Goal: Check status: Check status

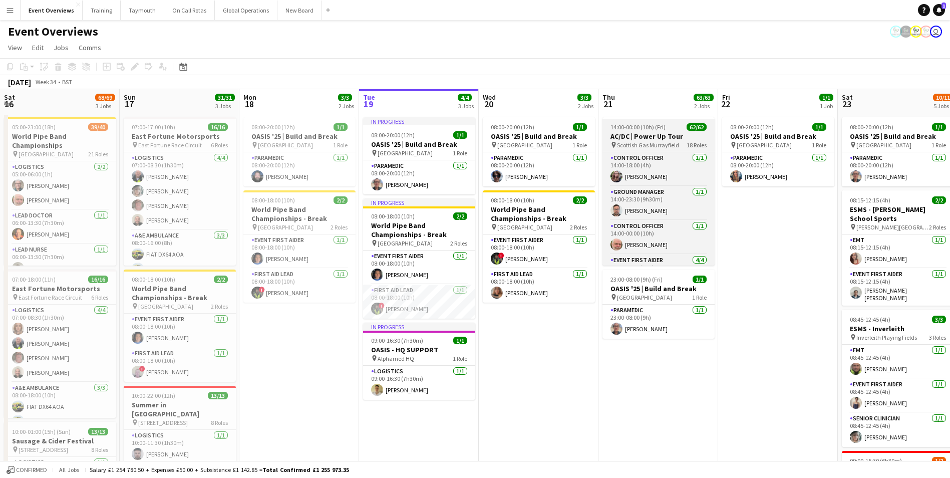
scroll to position [1139, 0]
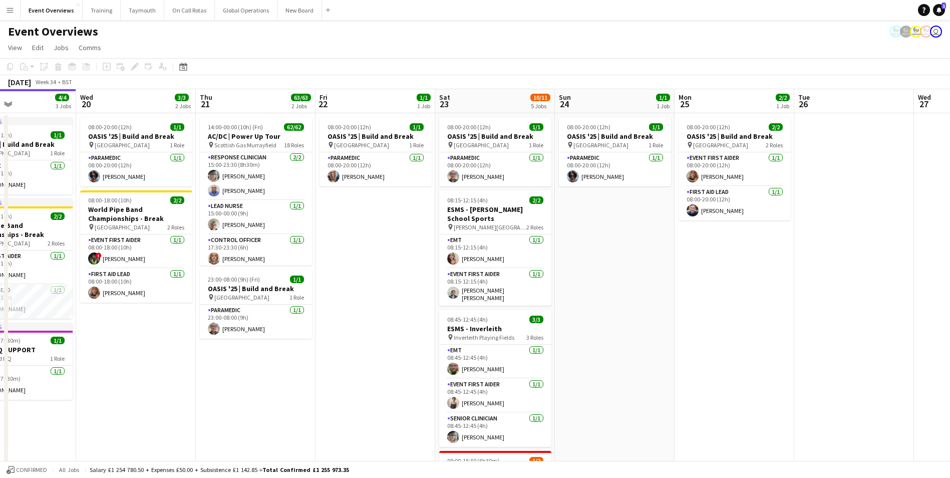
drag, startPoint x: 535, startPoint y: 296, endPoint x: 173, endPoint y: 272, distance: 362.1
click at [173, 272] on app-calendar-viewport "Sat 16 68/69 3 Jobs Sun 17 31/31 3 Jobs Mon 18 3/3 2 Jobs Tue 19 4/4 3 Jobs Wed…" at bounding box center [475, 406] width 950 height 635
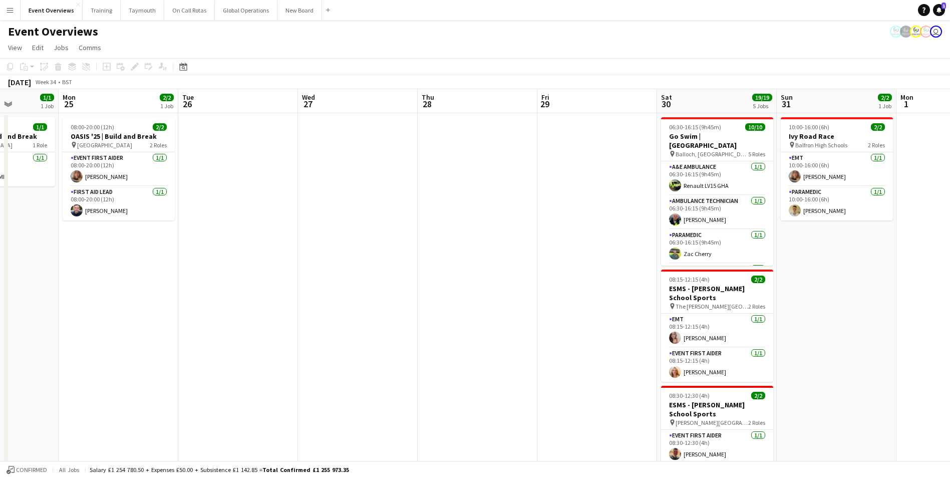
scroll to position [0, 298]
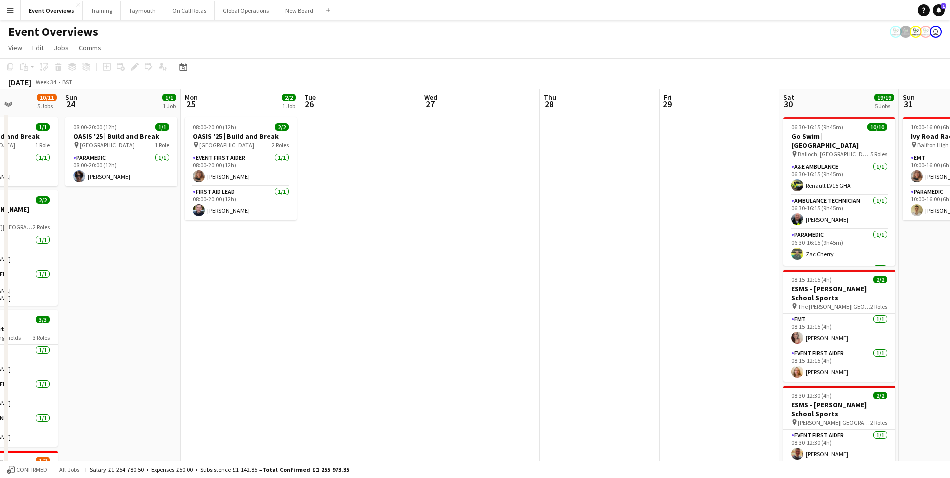
drag, startPoint x: 748, startPoint y: 302, endPoint x: 452, endPoint y: 299, distance: 296.1
click at [452, 299] on app-calendar-viewport "Thu 21 63/63 2 Jobs Fri 22 1/1 1 Job Sat 23 10/11 5 Jobs Sun 24 1/1 1 Job Mon 2…" at bounding box center [475, 429] width 950 height 680
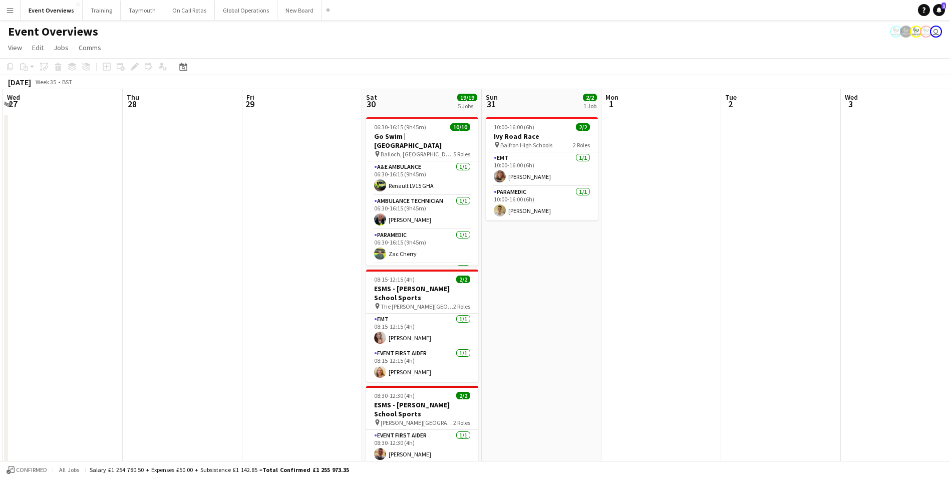
scroll to position [0, 357]
drag, startPoint x: 723, startPoint y: 144, endPoint x: 306, endPoint y: 211, distance: 423.1
click at [306, 211] on app-calendar-viewport "Sun 24 1/1 1 Job Mon 25 2/2 1 Job Tue 26 Wed 27 Thu 28 Fri 29 Sat 30 19/19 5 Jo…" at bounding box center [475, 429] width 950 height 680
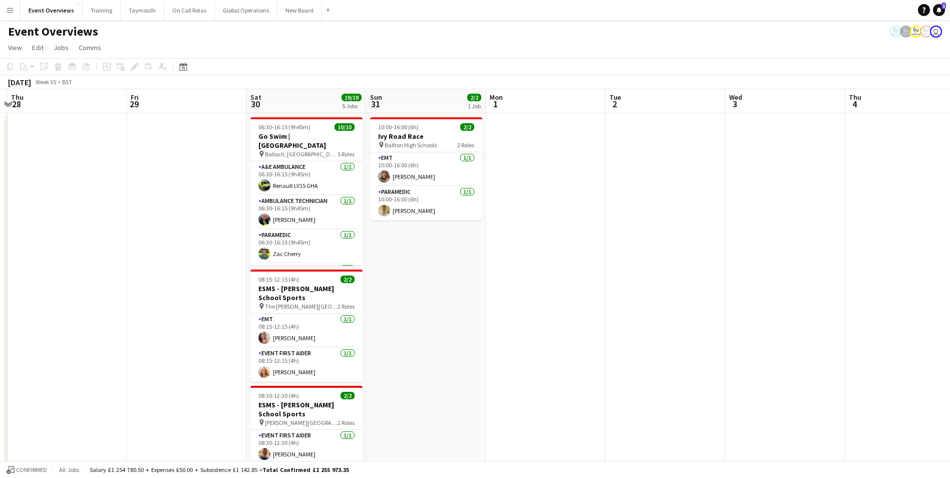
scroll to position [0, 207]
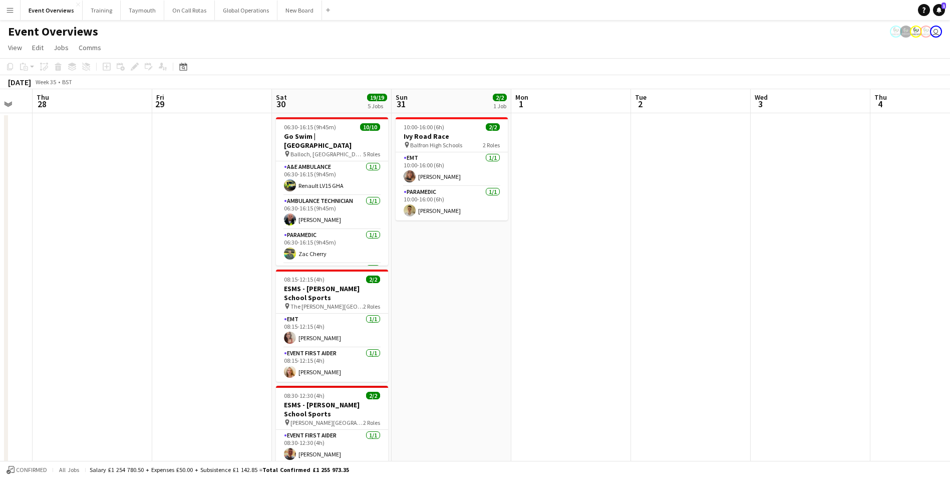
drag, startPoint x: 912, startPoint y: 220, endPoint x: 823, endPoint y: 217, distance: 89.7
click at [823, 217] on app-calendar-viewport "Tue 26 Wed 27 Thu 28 Fri 29 Sat 30 19/19 5 Jobs Sun 31 2/2 1 Job Mon 1 Tue 2 We…" at bounding box center [475, 429] width 950 height 680
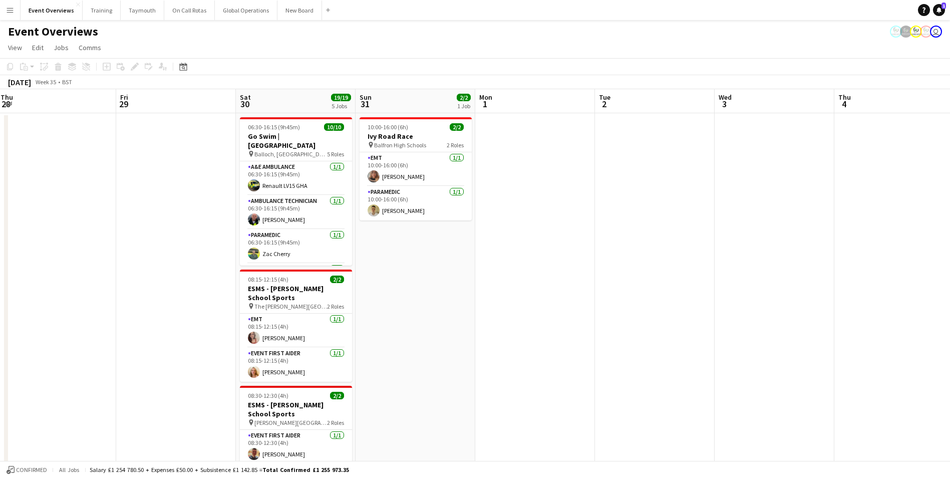
drag, startPoint x: 706, startPoint y: 256, endPoint x: 689, endPoint y: 284, distance: 32.6
click at [689, 284] on app-calendar-viewport "Tue 26 Wed 27 Thu 28 Fri 29 Sat 30 19/19 5 Jobs Sun 31 2/2 1 Job Mon 1 Tue 2 We…" at bounding box center [475, 429] width 950 height 680
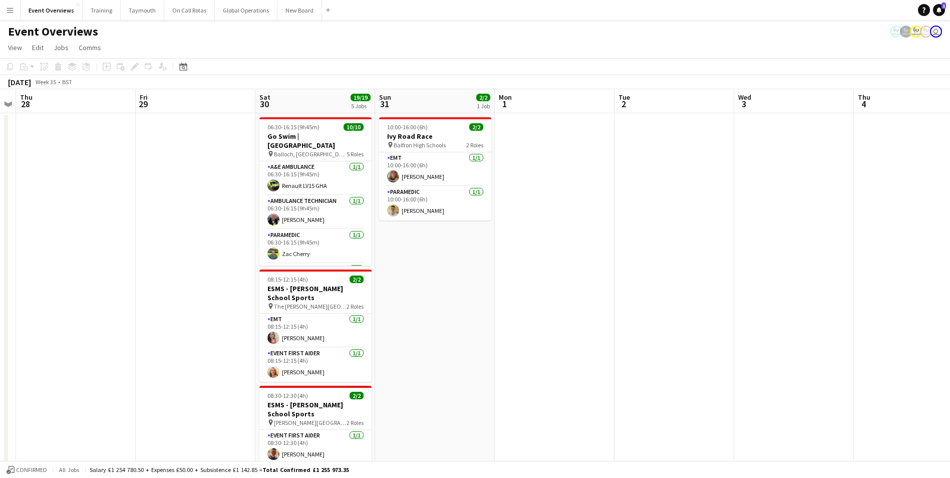
click at [153, 107] on app-board-header-date "Fri 29" at bounding box center [196, 101] width 120 height 24
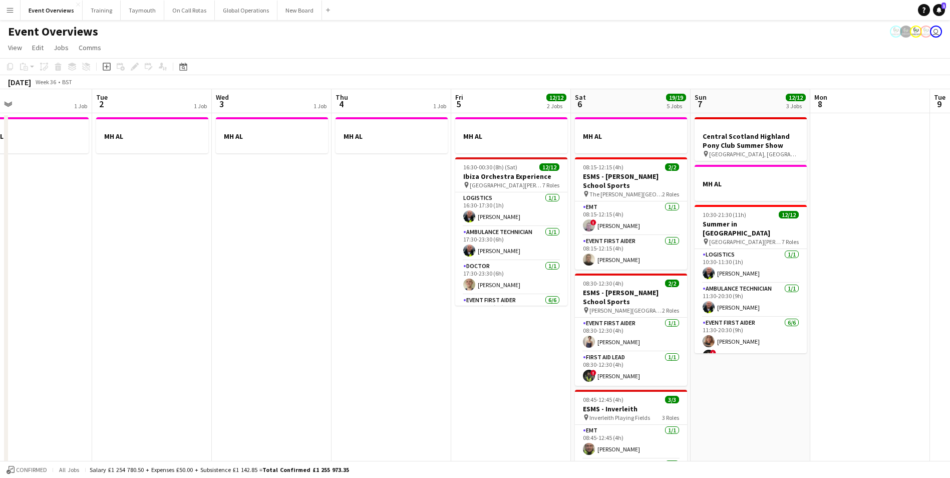
scroll to position [0, 391]
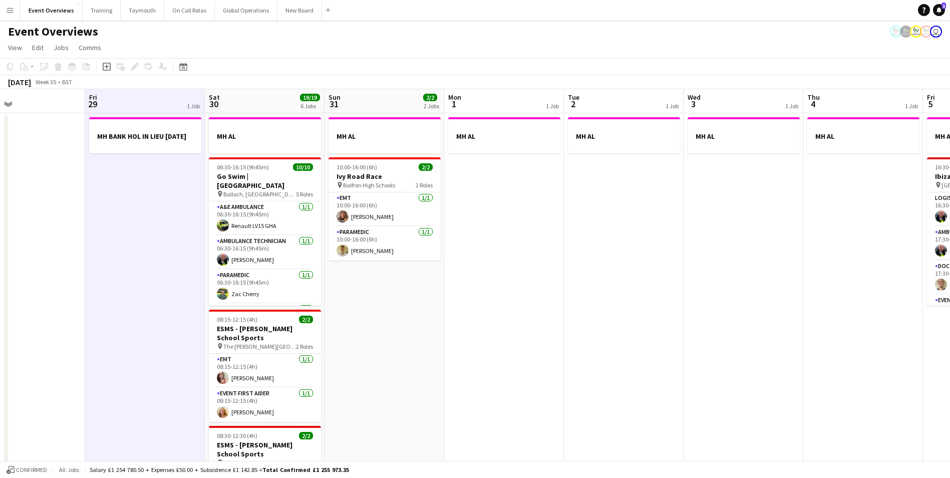
drag, startPoint x: 712, startPoint y: 294, endPoint x: 662, endPoint y: 245, distance: 70.1
click at [662, 245] on app-calendar-viewport "Tue 26 Wed 27 Thu 28 Fri 29 1 Job Sat 30 19/19 6 Jobs Sun 31 2/2 2 Jobs Mon 1 1…" at bounding box center [475, 449] width 950 height 720
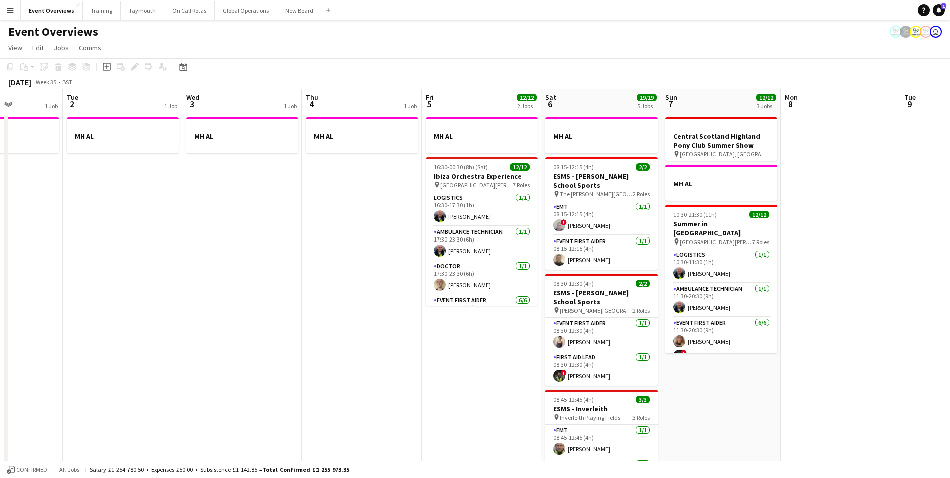
scroll to position [0, 358]
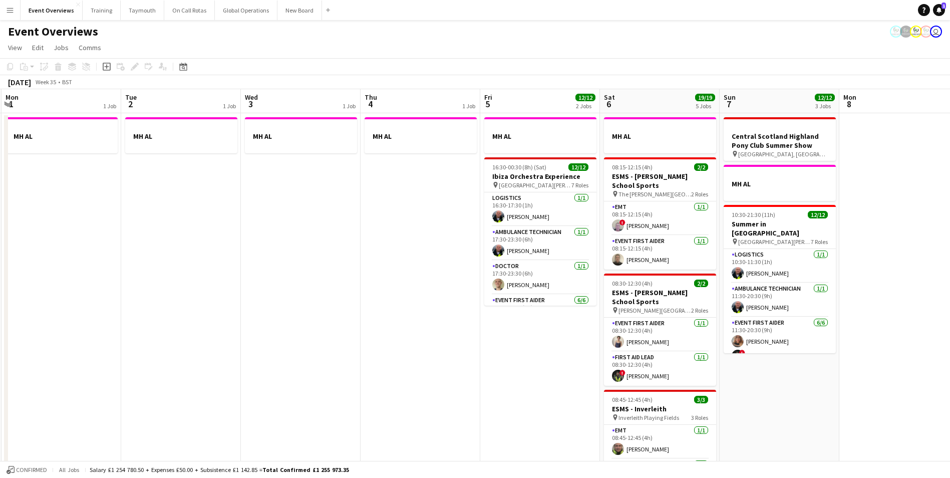
drag, startPoint x: 674, startPoint y: 277, endPoint x: 242, endPoint y: 305, distance: 433.3
click at [242, 305] on app-calendar-viewport "Fri 29 1 Job Sat 30 19/19 6 Jobs Sun 31 2/2 2 Jobs Mon 1 1 Job Tue 2 1 Job Wed …" at bounding box center [475, 449] width 950 height 720
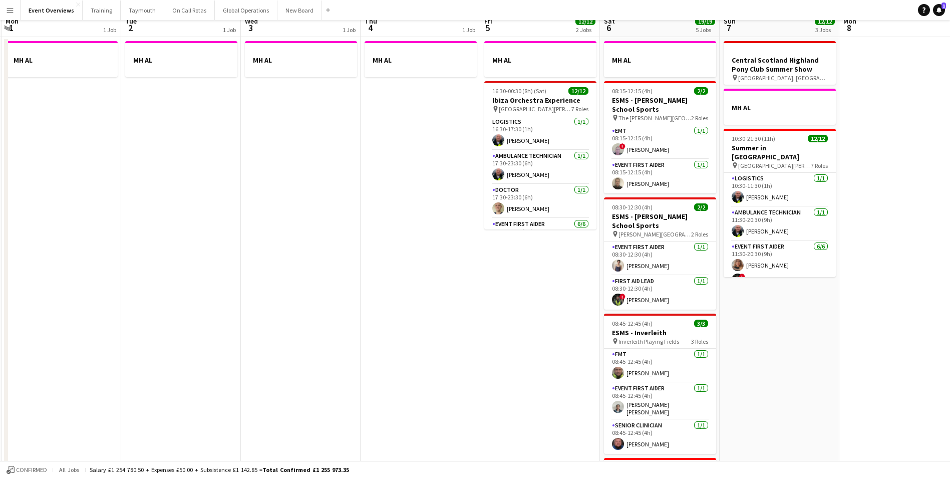
scroll to position [0, 0]
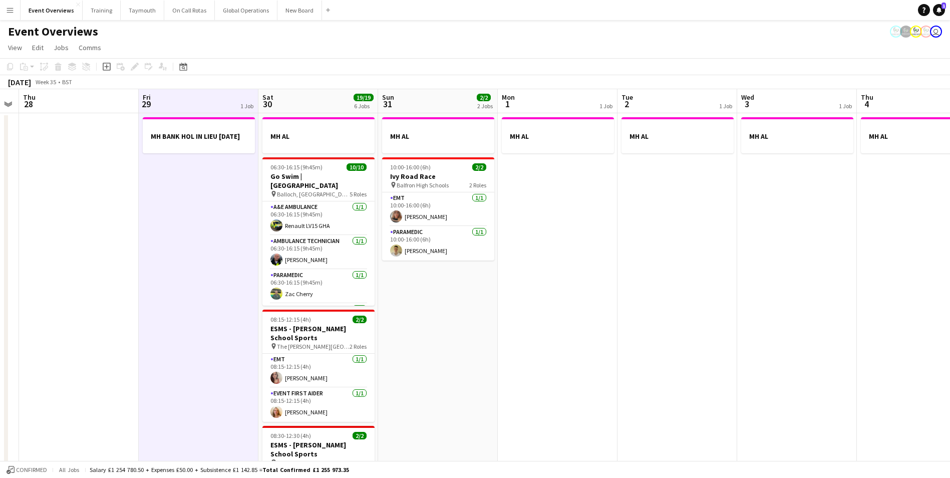
drag, startPoint x: 278, startPoint y: 309, endPoint x: 780, endPoint y: 290, distance: 502.4
click at [780, 290] on app-calendar-viewport "Tue 26 Wed 27 Thu 28 Fri 29 1 Job Sat 30 19/19 6 Jobs Sun 31 2/2 2 Jobs Mon 1 1…" at bounding box center [475, 449] width 950 height 720
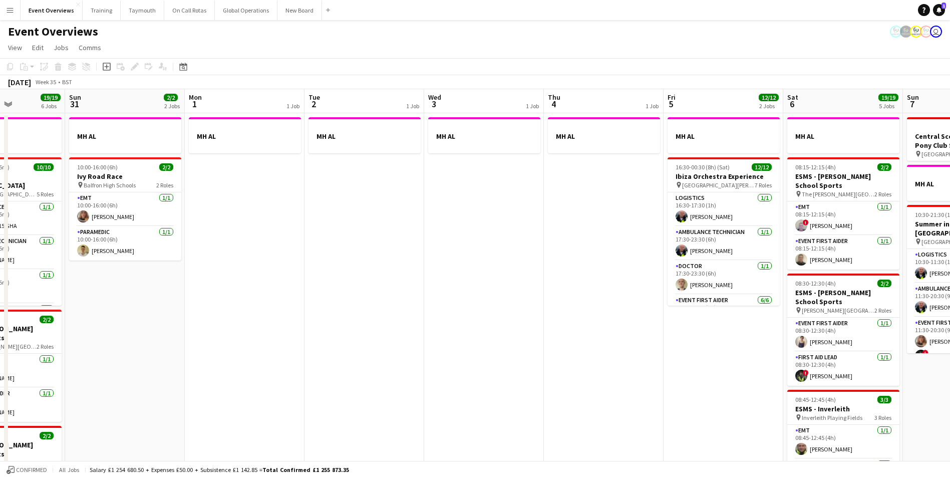
scroll to position [0, 298]
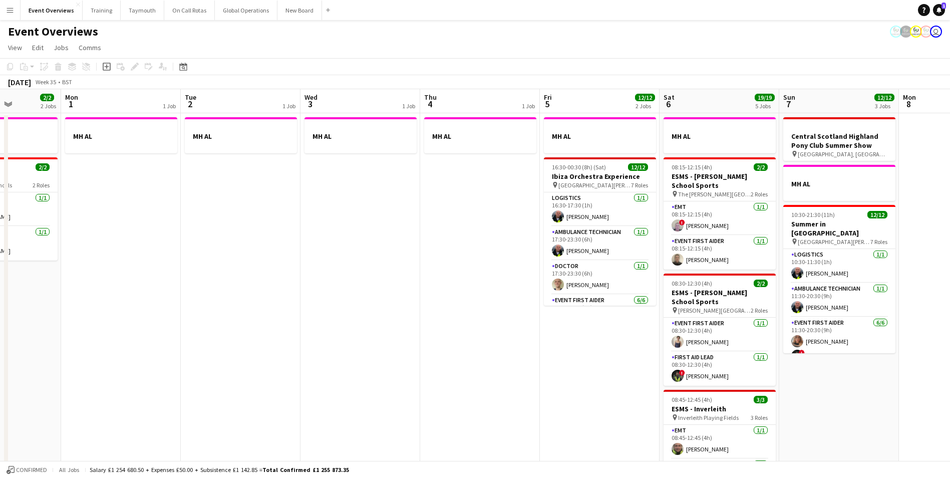
drag, startPoint x: 736, startPoint y: 326, endPoint x: 294, endPoint y: 348, distance: 442.9
click at [294, 348] on app-calendar-viewport "Fri 29 1 Job Sat 30 19/19 6 Jobs Sun 31 2/2 2 Jobs Mon 1 1 Job Tue 2 1 Job Wed …" at bounding box center [475, 449] width 950 height 720
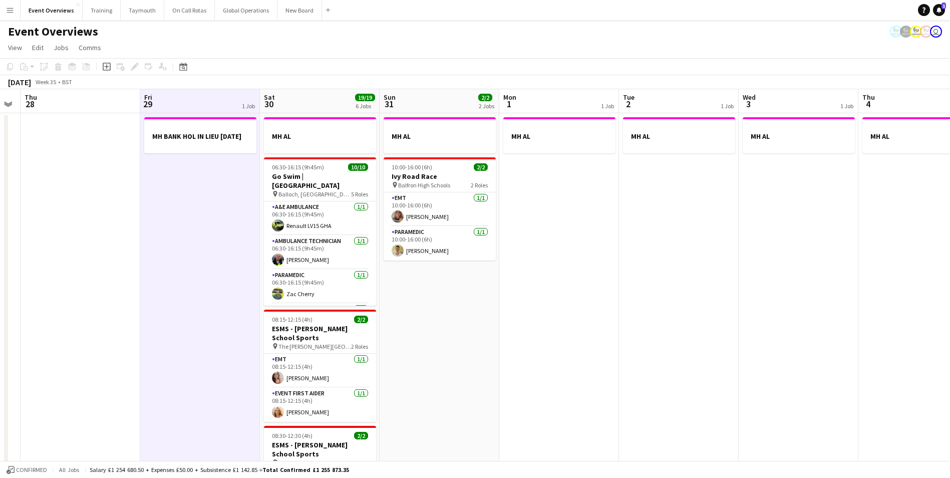
scroll to position [0, 215]
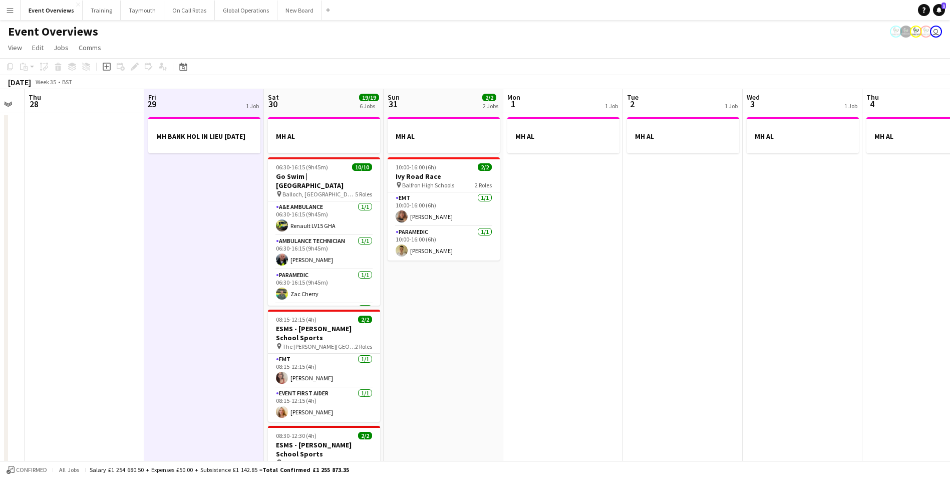
drag, startPoint x: 294, startPoint y: 348, endPoint x: 736, endPoint y: 316, distance: 443.6
click at [736, 316] on app-calendar-viewport "Tue 26 Wed 27 Thu 28 Fri 29 1 Job Sat 30 19/19 6 Jobs Sun 31 2/2 2 Jobs Mon 1 1…" at bounding box center [475, 449] width 950 height 720
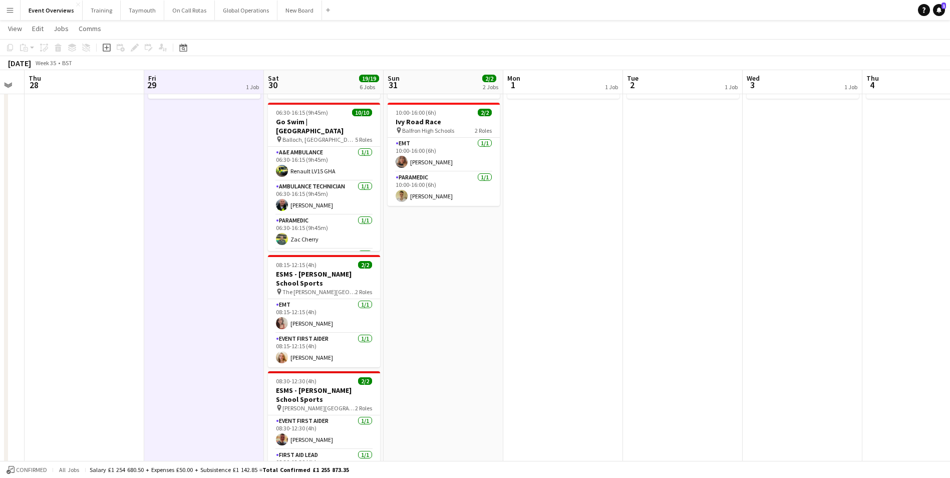
scroll to position [0, 0]
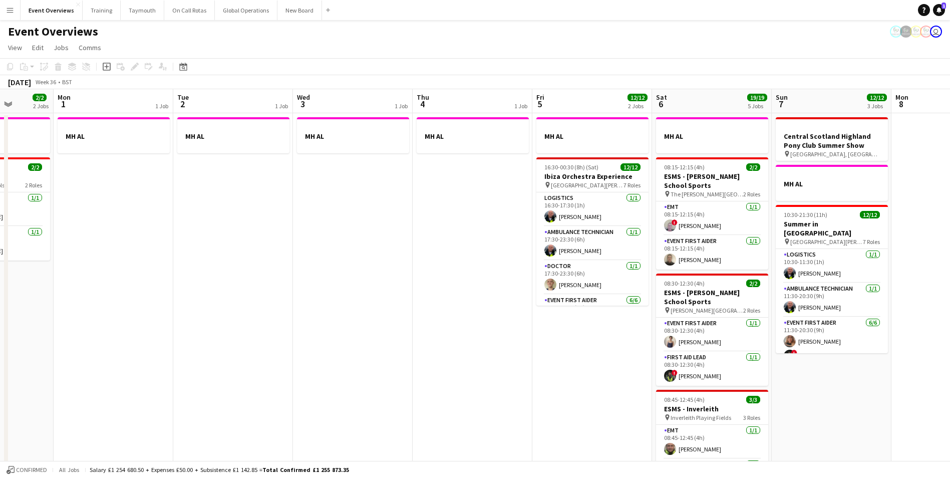
drag, startPoint x: 537, startPoint y: 320, endPoint x: 141, endPoint y: 338, distance: 396.2
click at [137, 339] on app-calendar-viewport "Fri 29 1 Job Sat 30 19/19 6 Jobs Sun 31 2/2 2 Jobs Mon 1 1 Job Tue 2 1 Job Wed …" at bounding box center [475, 449] width 950 height 720
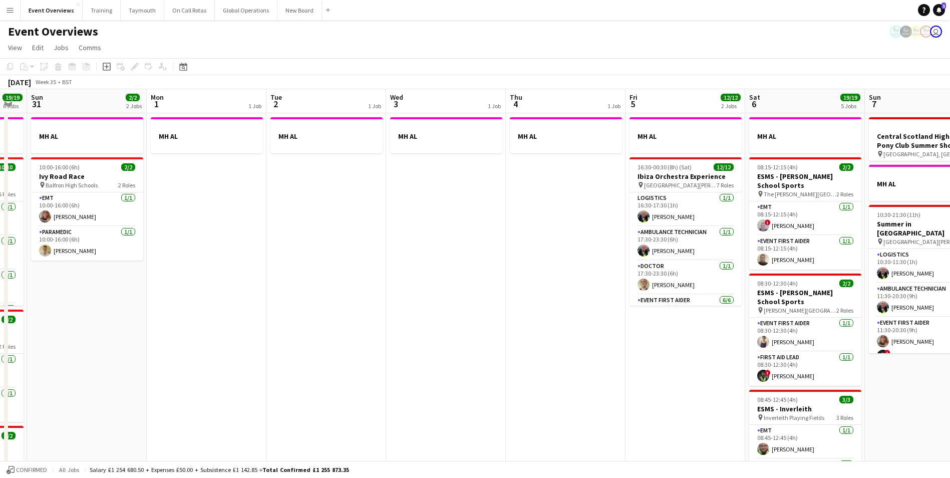
drag, startPoint x: 302, startPoint y: 343, endPoint x: 731, endPoint y: 285, distance: 433.4
click at [729, 285] on app-calendar-viewport "Fri 29 1 Job Sat 30 19/19 6 Jobs Sun 31 2/2 2 Jobs Mon 1 1 Job Tue 2 1 Job Wed …" at bounding box center [475, 449] width 950 height 720
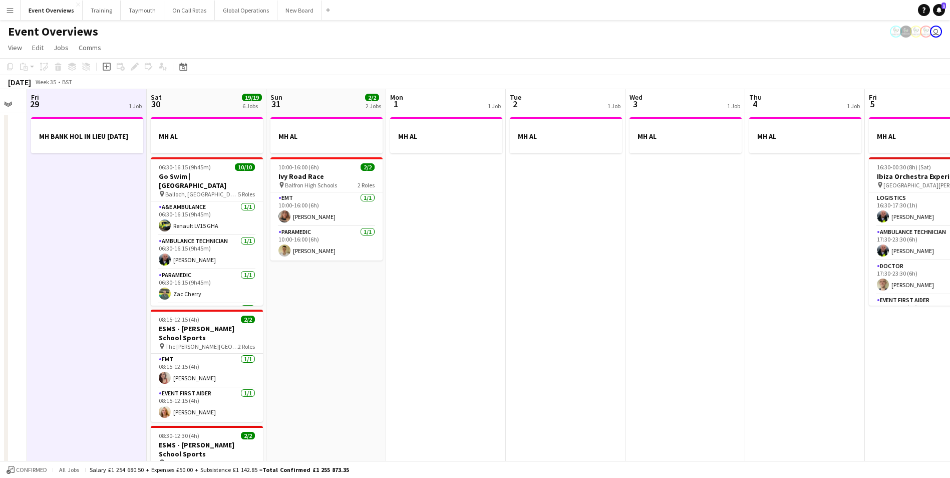
scroll to position [0, 206]
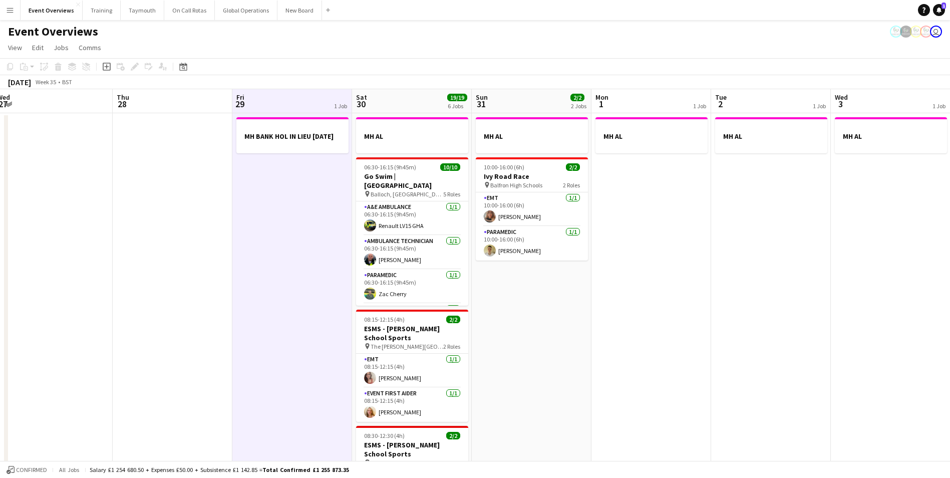
drag, startPoint x: 60, startPoint y: 288, endPoint x: 381, endPoint y: 281, distance: 321.2
click at [381, 281] on app-calendar-viewport "Mon 25 2/2 1 Job Tue 26 Wed 27 Thu 28 Fri 29 1 Job Sat 30 19/19 6 Jobs Sun 31 2…" at bounding box center [475, 449] width 950 height 720
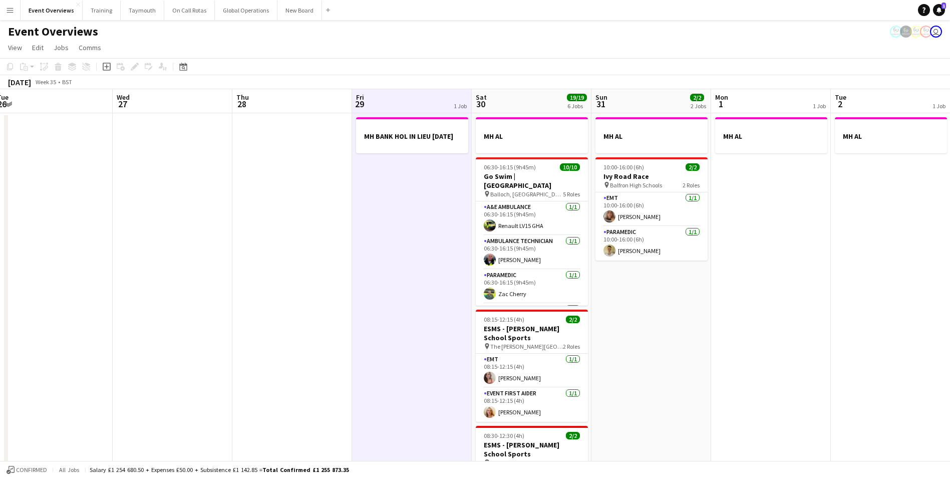
scroll to position [0, 244]
